Goal: Information Seeking & Learning: Learn about a topic

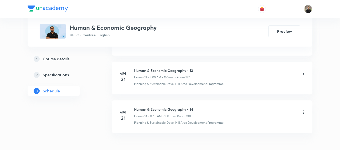
scroll to position [797, 0]
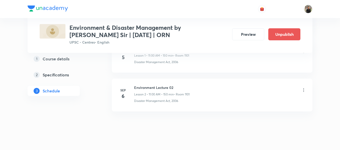
click at [304, 91] on icon at bounding box center [304, 90] width 5 height 5
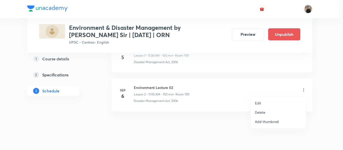
click at [261, 102] on p "Edit" at bounding box center [258, 103] width 6 height 5
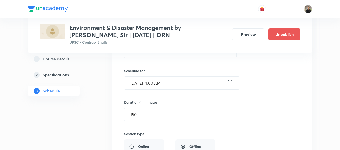
scroll to position [147, 0]
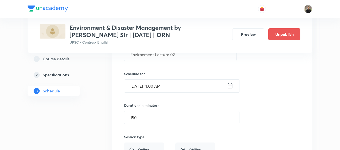
click at [231, 86] on icon at bounding box center [230, 86] width 5 height 5
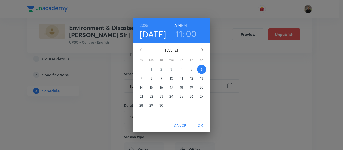
click at [181, 32] on h3 "11" at bounding box center [179, 33] width 7 height 11
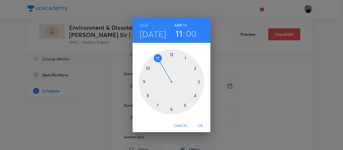
click at [172, 55] on div at bounding box center [171, 81] width 65 height 65
click at [183, 25] on h6 "PM" at bounding box center [184, 25] width 6 height 7
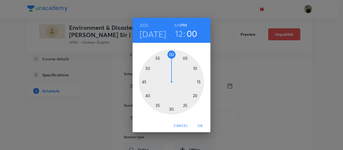
click at [200, 124] on span "OK" at bounding box center [200, 126] width 12 height 6
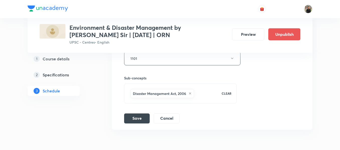
scroll to position [272, 0]
click at [141, 120] on button "Save" at bounding box center [137, 118] width 26 height 10
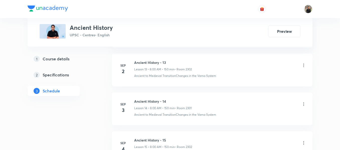
scroll to position [836, 0]
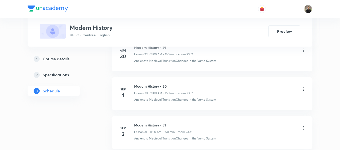
scroll to position [1536, 0]
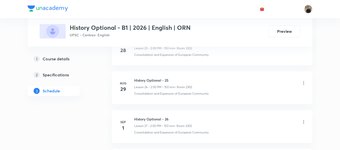
scroll to position [1420, 0]
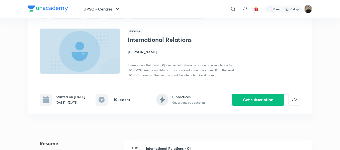
scroll to position [26, 0]
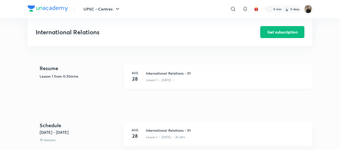
scroll to position [101, 0]
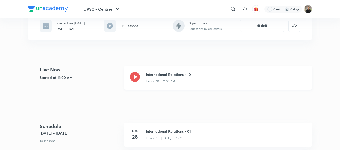
click at [137, 78] on icon at bounding box center [135, 77] width 10 height 10
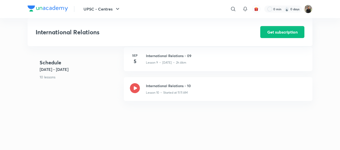
scroll to position [416, 0]
click at [167, 58] on h3 "International Relations - 09" at bounding box center [226, 55] width 161 height 5
click at [166, 59] on h3 "International Relations - 09" at bounding box center [226, 55] width 161 height 5
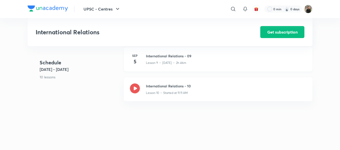
click at [166, 59] on h3 "International Relations - 09" at bounding box center [226, 55] width 161 height 5
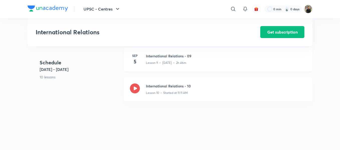
click at [166, 59] on h3 "International Relations - 09" at bounding box center [226, 55] width 161 height 5
drag, startPoint x: 166, startPoint y: 60, endPoint x: 176, endPoint y: -30, distance: 90.9
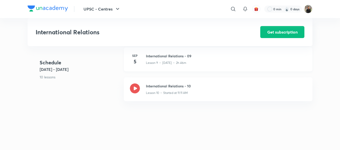
scroll to position [403, 0]
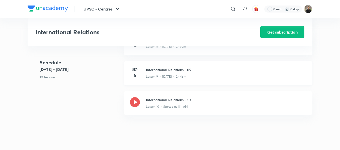
click at [163, 73] on h3 "International Relations - 09" at bounding box center [226, 69] width 161 height 5
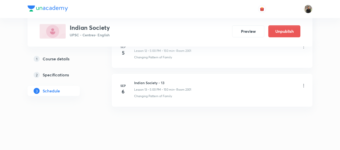
scroll to position [755, 0]
click at [305, 85] on icon at bounding box center [304, 85] width 5 height 5
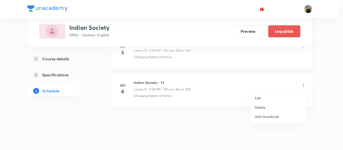
click at [264, 108] on p "Delete" at bounding box center [260, 107] width 11 height 5
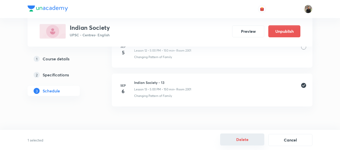
click at [238, 140] on button "Delete" at bounding box center [242, 140] width 44 height 12
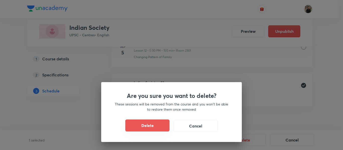
click at [167, 131] on button "Delete" at bounding box center [147, 126] width 44 height 12
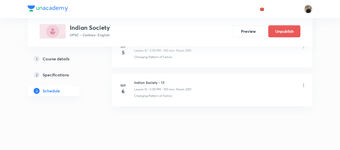
scroll to position [719, 0]
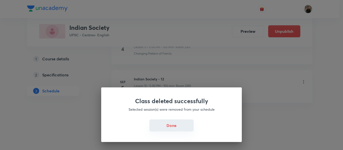
click at [169, 127] on button "Done" at bounding box center [171, 126] width 44 height 12
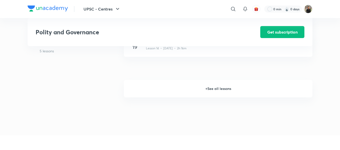
click at [209, 87] on h6 "+ See all lessons" at bounding box center [218, 89] width 189 height 18
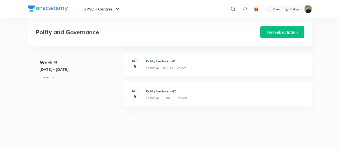
scroll to position [1564, 0]
click at [166, 91] on h3 "Polity Lecture - 41" at bounding box center [226, 89] width 161 height 5
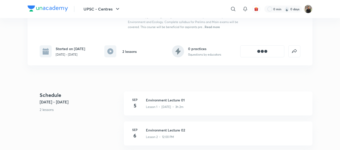
scroll to position [89, 0]
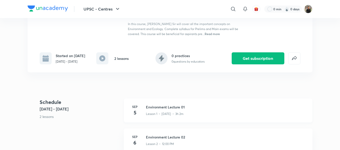
click at [175, 109] on h3 "Environment Lecture 01" at bounding box center [226, 107] width 161 height 5
click at [163, 108] on h3 "Environment Lecture 01" at bounding box center [226, 107] width 161 height 5
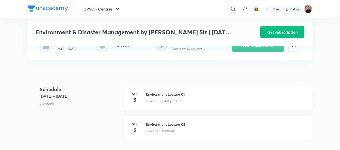
scroll to position [101, 0]
click at [162, 97] on h3 "Environment Lecture 01" at bounding box center [226, 94] width 161 height 5
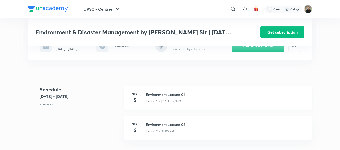
click at [162, 97] on h3 "Environment Lecture 01" at bounding box center [226, 94] width 161 height 5
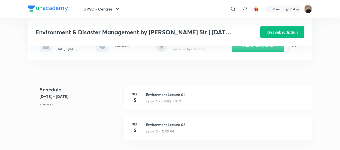
click at [162, 97] on h3 "Environment Lecture 01" at bounding box center [226, 94] width 161 height 5
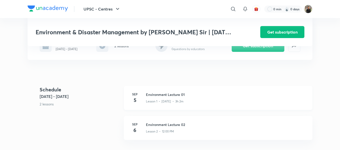
click at [162, 97] on h3 "Environment Lecture 01" at bounding box center [226, 94] width 161 height 5
click at [161, 92] on div "Sep 5 Environment Lecture 01 Lesson 1 • Sep 5 • 3h 2m" at bounding box center [218, 98] width 189 height 24
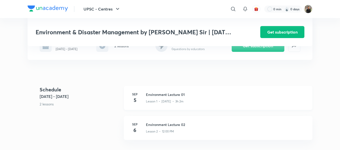
click at [161, 92] on div "Sep 5 Environment Lecture 01 Lesson 1 • Sep 5 • 3h 2m" at bounding box center [218, 98] width 189 height 24
click at [160, 92] on div "Sep 5 Environment Lecture 01 Lesson 1 • Sep 5 • 3h 2m" at bounding box center [218, 98] width 189 height 24
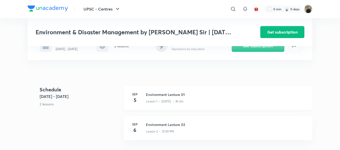
click at [160, 92] on div "Sep 5 Environment Lecture 01 Lesson 1 • Sep 5 • 3h 2m" at bounding box center [218, 98] width 189 height 24
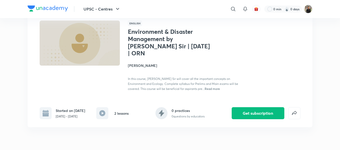
scroll to position [0, 0]
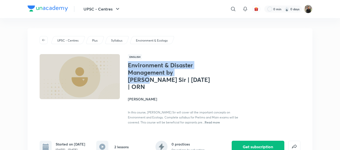
drag, startPoint x: 129, startPoint y: 65, endPoint x: 193, endPoint y: 72, distance: 64.9
click at [193, 72] on h1 "Environment & Disaster Management by Vineet Thaploo Sir | September 2025 | ORN" at bounding box center [169, 76] width 82 height 29
copy h1 "Environment & Disaster Management by Vineet"
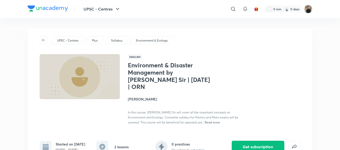
click at [215, 76] on div "Environment & Disaster Management by Vineet Thaploo Sir | September 2025 | ORN …" at bounding box center [184, 93] width 112 height 63
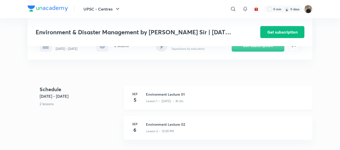
scroll to position [102, 0]
click at [165, 101] on p "Lesson 1 • Sep 5 • 3h 2m" at bounding box center [165, 101] width 38 height 5
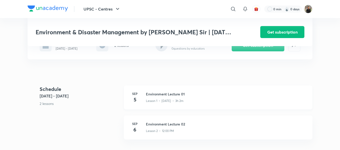
click at [165, 101] on p "Lesson 1 • Sep 5 • 3h 2m" at bounding box center [165, 101] width 38 height 5
drag, startPoint x: 165, startPoint y: 101, endPoint x: 277, endPoint y: -30, distance: 172.4
click at [277, 0] on html "UPSC - Centres ​ 0 min 0 days Environment & Disaster Management by Vineet Thapl…" at bounding box center [170, 131] width 340 height 466
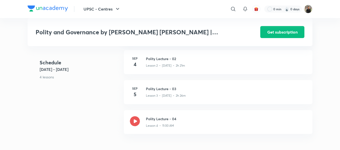
scroll to position [224, 0]
click at [158, 86] on h3 "Polity Lecture - 03" at bounding box center [226, 88] width 161 height 5
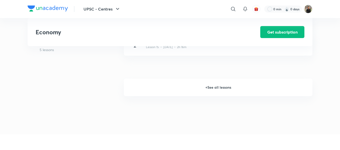
scroll to position [667, 0]
click at [211, 87] on h6 "+ See all lessons" at bounding box center [218, 88] width 189 height 18
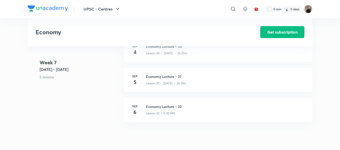
scroll to position [1221, 0]
click at [170, 74] on div "[DATE] Economy Lecture - 31 Lesson 31 • [DATE] • 2h 18m" at bounding box center [218, 80] width 189 height 24
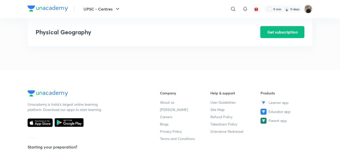
click at [225, 32] on h6 "+ See all lessons" at bounding box center [218, 24] width 189 height 18
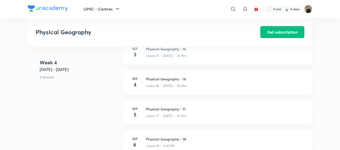
scroll to position [686, 0]
click at [164, 112] on h3 "Physical Geography - 17" at bounding box center [226, 108] width 161 height 5
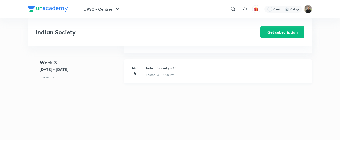
scroll to position [499, 0]
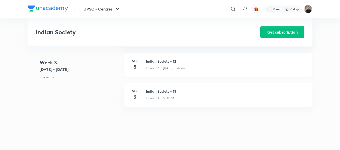
click at [155, 64] on h3 "Indian Society - 12" at bounding box center [226, 61] width 161 height 5
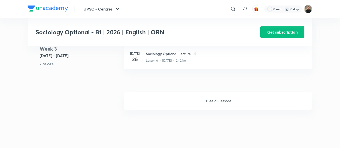
click at [211, 99] on h6 "+ See all lessons" at bounding box center [218, 101] width 189 height 18
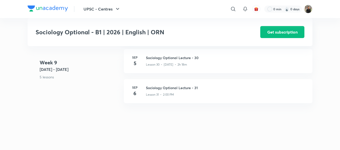
scroll to position [1271, 0]
click at [157, 62] on div "Lesson 30 • Sep 5 • 2h 18m" at bounding box center [226, 65] width 161 height 7
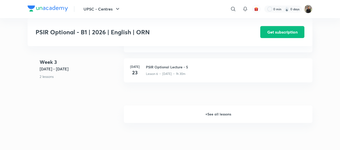
click at [213, 120] on h6 "+ See all lessons" at bounding box center [218, 115] width 189 height 18
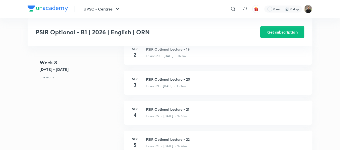
scroll to position [975, 0]
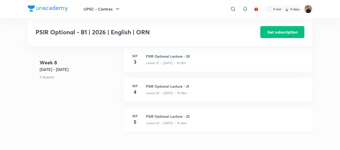
click at [185, 121] on p "Lesson 23 • [DATE] • 1h 26m" at bounding box center [166, 123] width 41 height 5
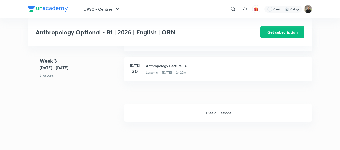
scroll to position [320, 0]
click at [213, 116] on h6 "+ See all lessons" at bounding box center [218, 114] width 189 height 18
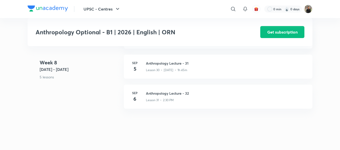
scroll to position [1239, 0]
click at [185, 64] on h3 "Anthropology Lecture - 31" at bounding box center [226, 63] width 161 height 5
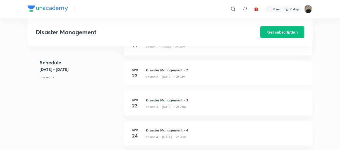
click at [166, 70] on h3 "Disaster Management - 2" at bounding box center [226, 70] width 161 height 5
